Goal: Task Accomplishment & Management: Use online tool/utility

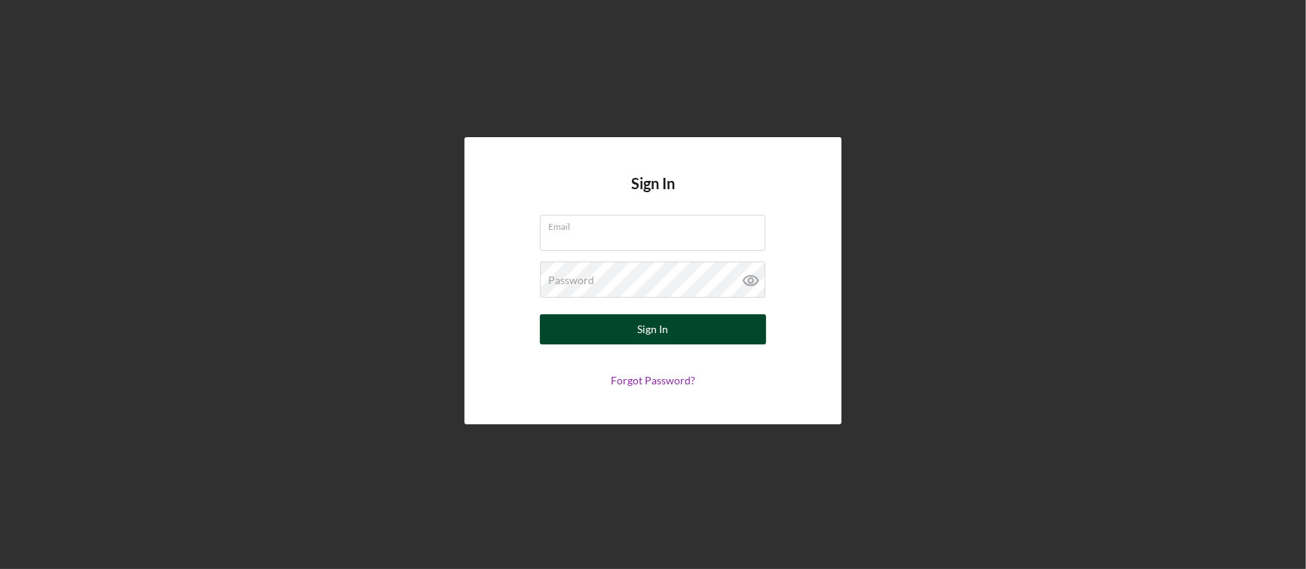
type input "[EMAIL_ADDRESS][DOMAIN_NAME]"
click at [702, 331] on button "Sign In" at bounding box center [653, 329] width 226 height 30
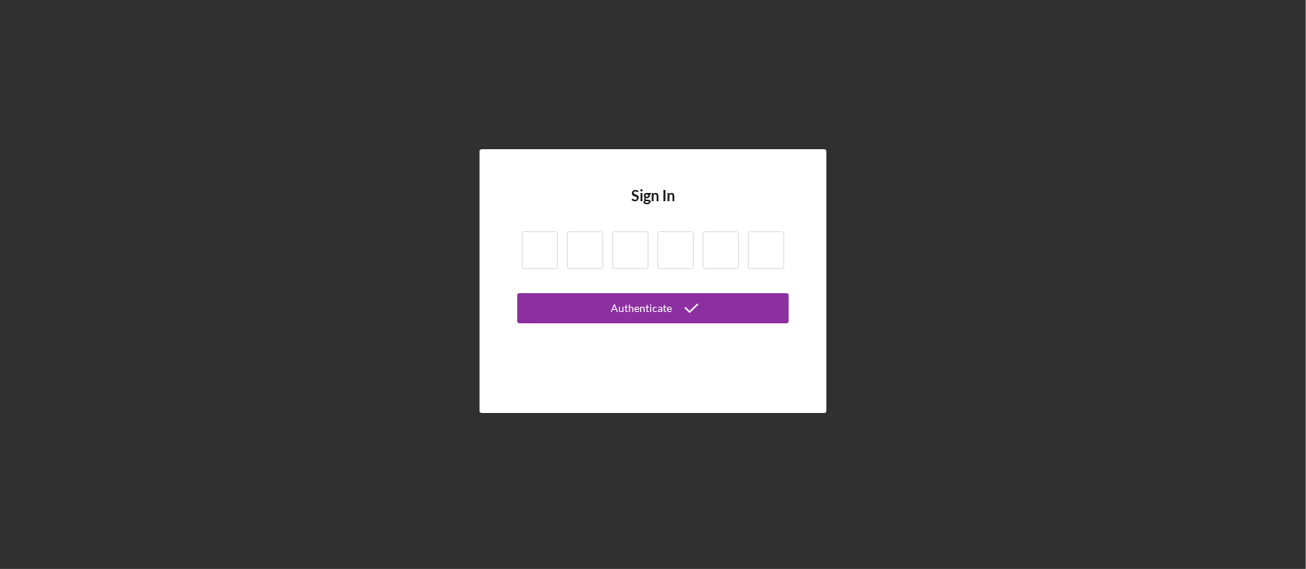
click at [545, 247] on input at bounding box center [540, 250] width 36 height 38
type input "1"
type input "7"
type input "0"
type input "3"
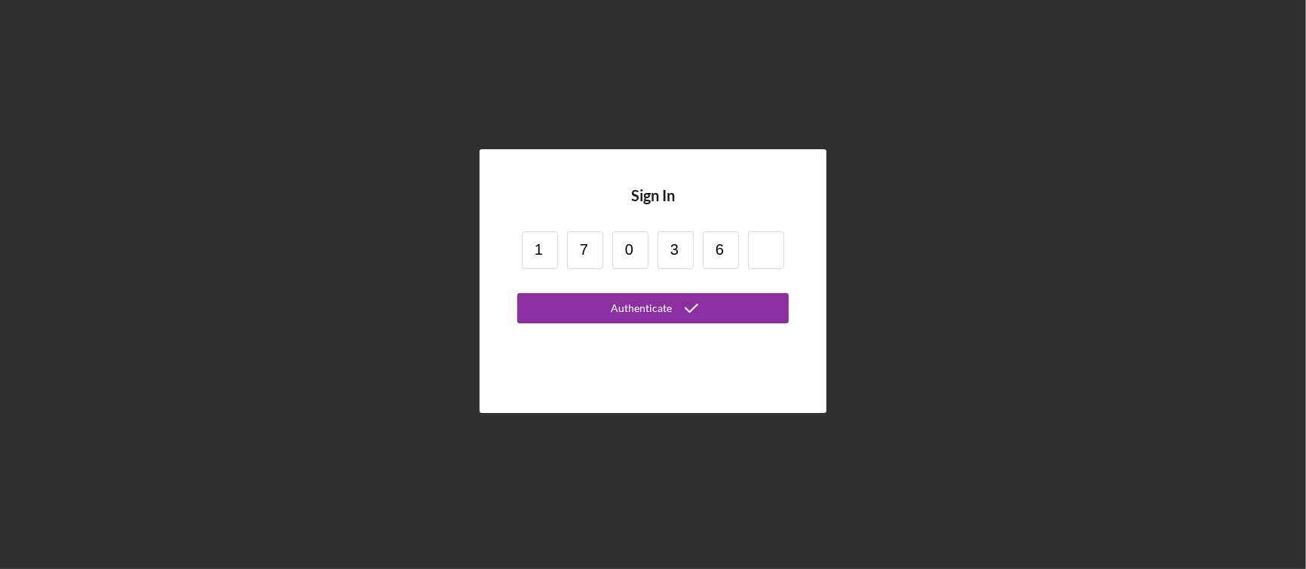
type input "6"
type input "4"
click at [517, 293] on button "Authenticate" at bounding box center [652, 308] width 271 height 30
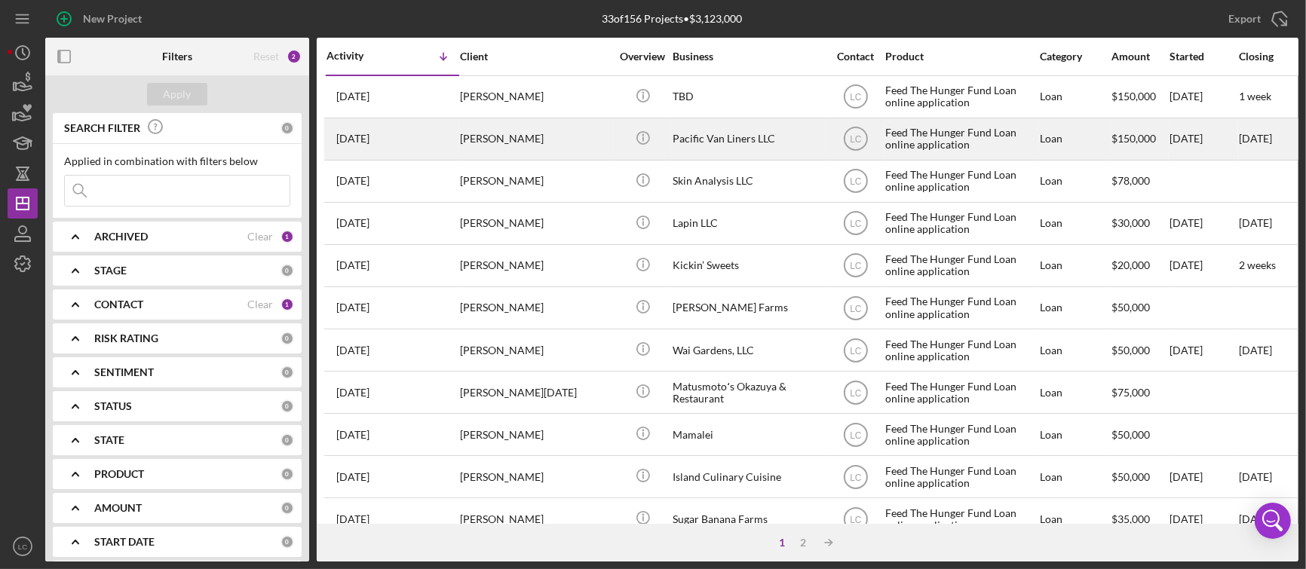
click at [576, 149] on div "[PERSON_NAME]" at bounding box center [535, 139] width 151 height 40
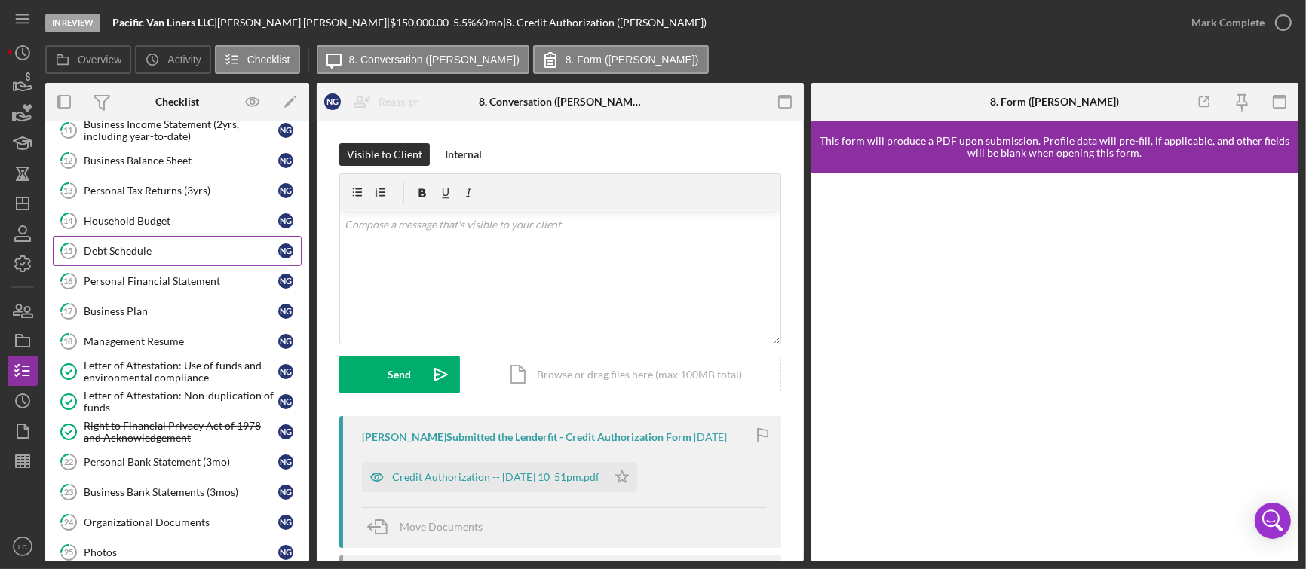
scroll to position [382, 0]
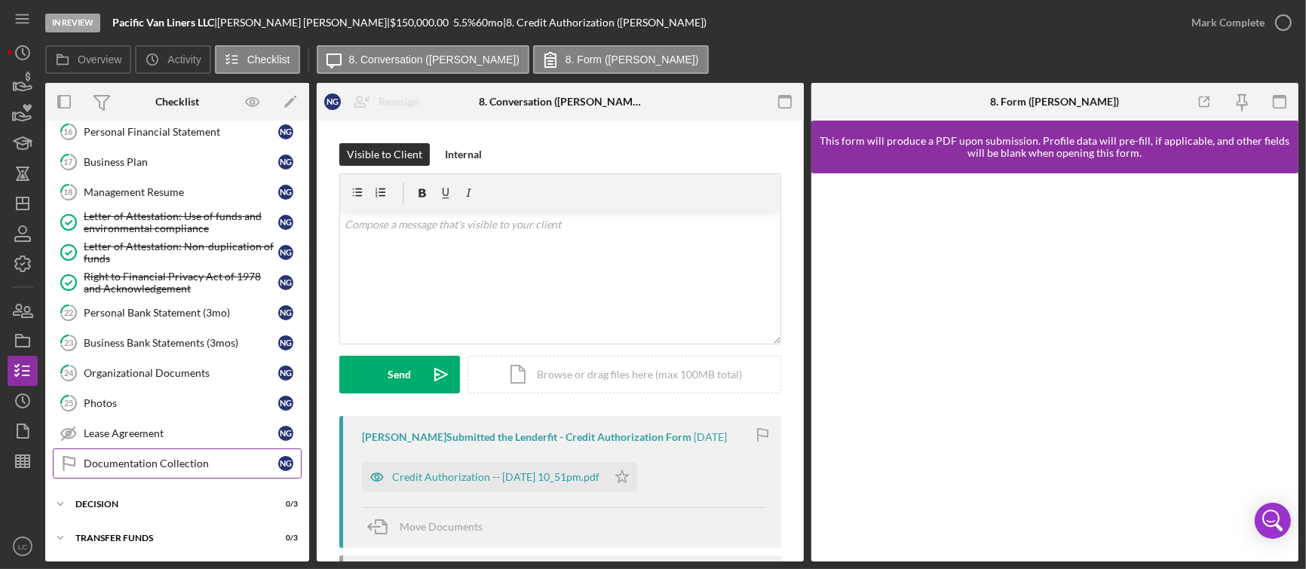
click at [135, 473] on link "Documentation Collection Documentation Collection N G" at bounding box center [177, 463] width 249 height 30
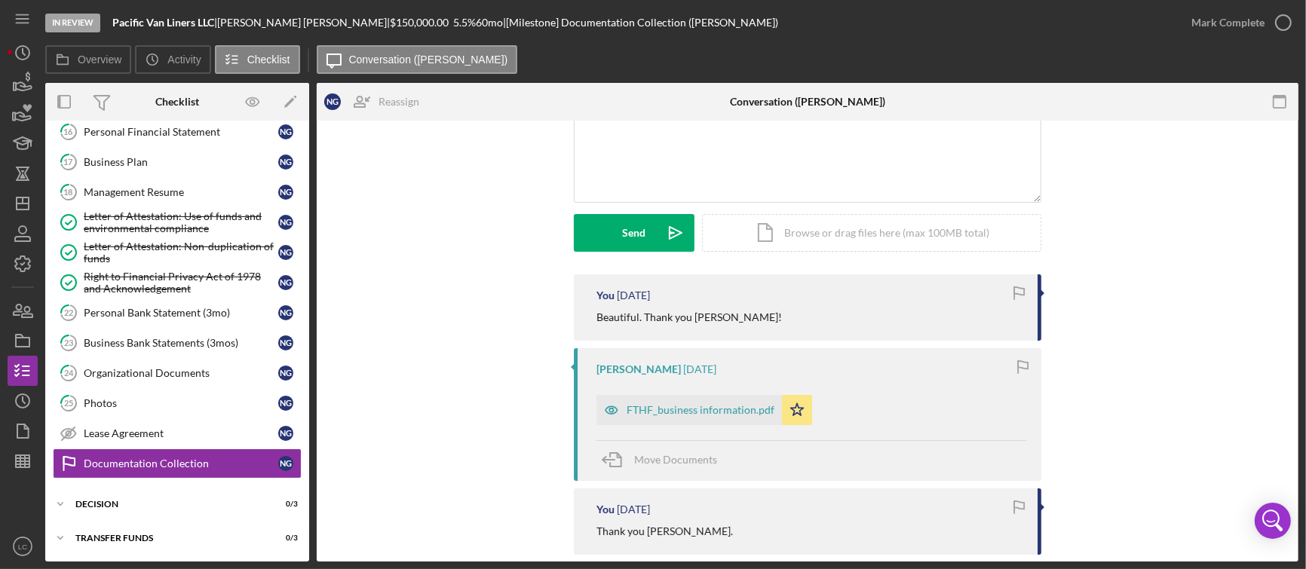
scroll to position [152, 0]
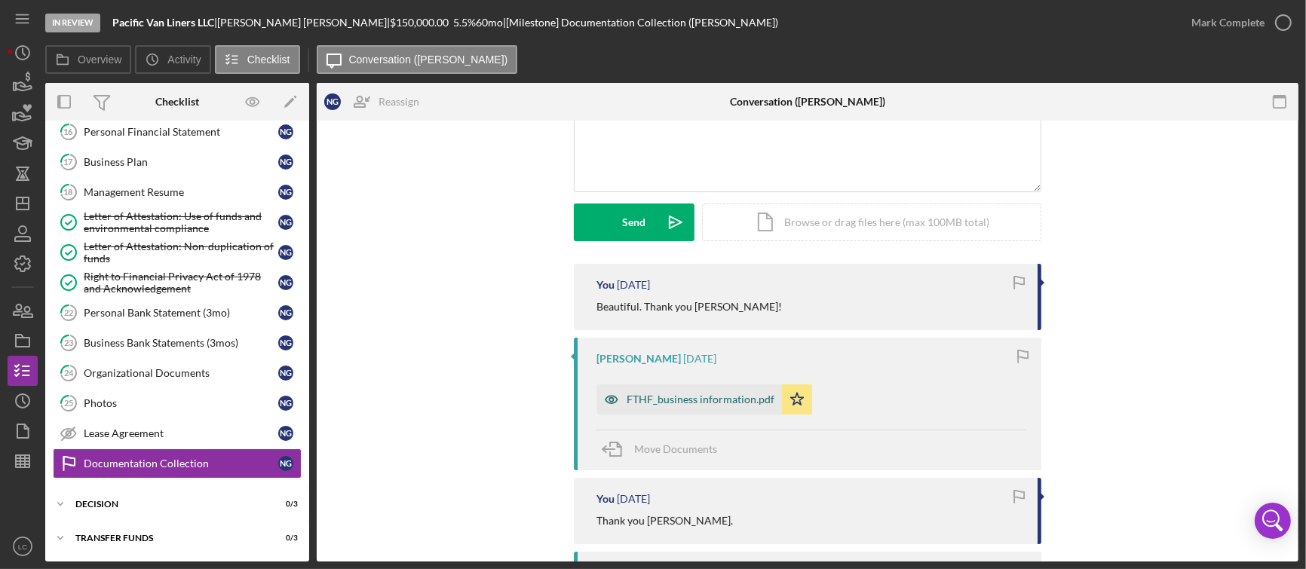
click at [663, 407] on div "FTHF_business information.pdf" at bounding box center [688, 399] width 185 height 30
